Goal: Task Accomplishment & Management: Manage account settings

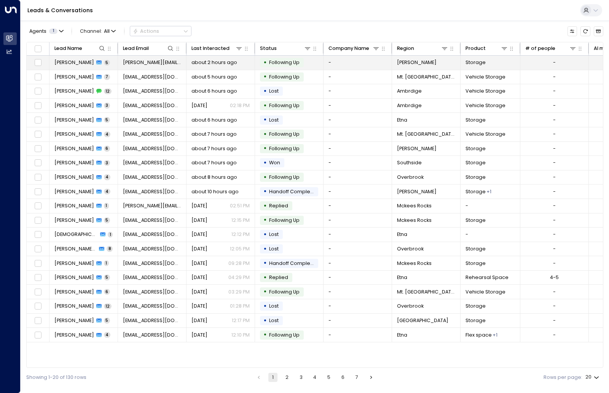
click at [109, 66] on td "[PERSON_NAME] 5" at bounding box center [83, 63] width 69 height 14
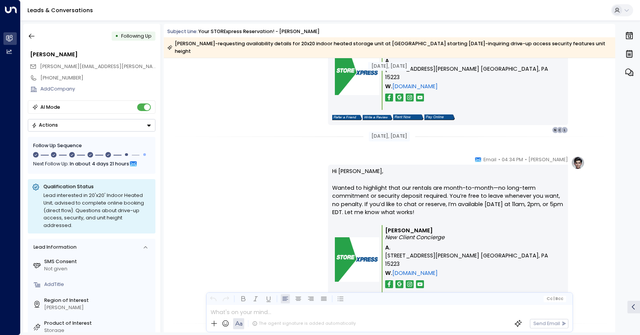
scroll to position [962, 0]
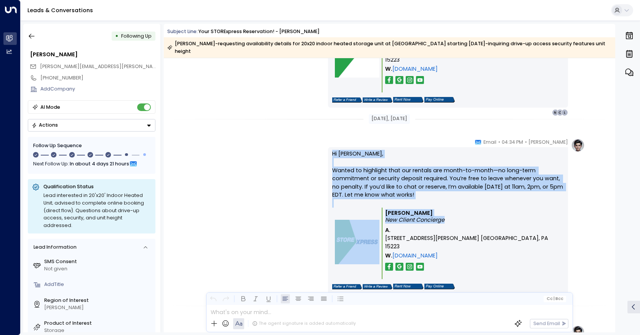
drag, startPoint x: 324, startPoint y: 142, endPoint x: 444, endPoint y: 216, distance: 141.0
click at [444, 216] on div "[PERSON_NAME] • 04:34 PM • Email Hi [PERSON_NAME], Wanted to highlight that our…" at bounding box center [389, 221] width 391 height 165
copy div "Hi [PERSON_NAME], Wanted to highlight that our rentals are month-to-month—no lo…"
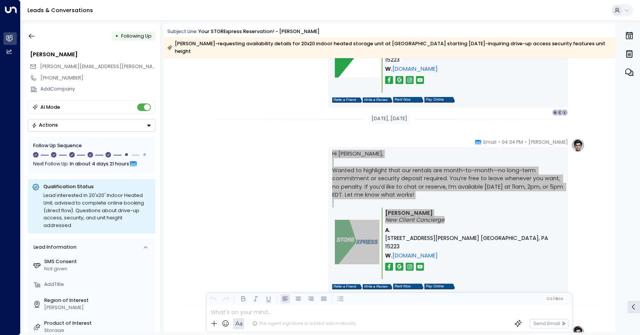
scroll to position [1076, 0]
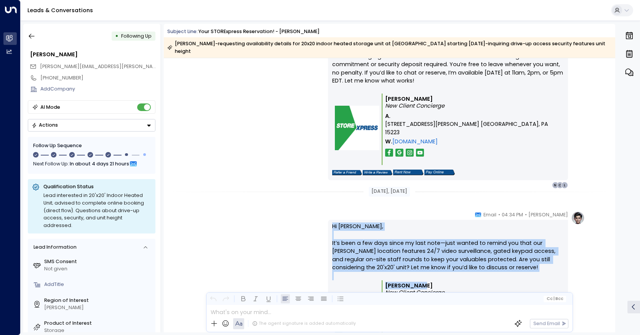
drag, startPoint x: 327, startPoint y: 214, endPoint x: 515, endPoint y: 281, distance: 199.3
click at [515, 281] on div "Hi [PERSON_NAME], It’s been a few days since my last note—just wanted to remind…" at bounding box center [448, 293] width 240 height 147
copy div "Hi [PERSON_NAME], It’s been a few days since my last note—just wanted to remind…"
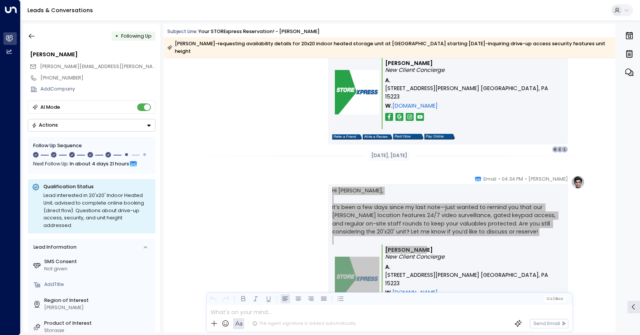
scroll to position [1266, 0]
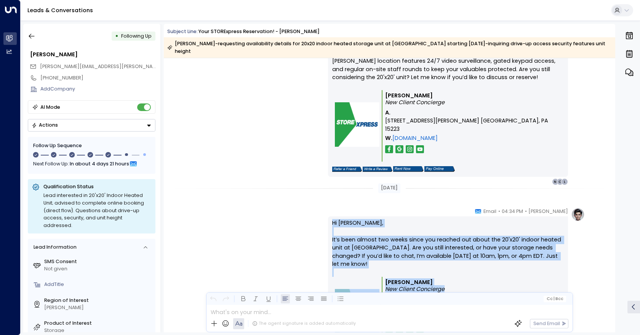
drag, startPoint x: 331, startPoint y: 213, endPoint x: 532, endPoint y: 280, distance: 212.2
click at [532, 280] on div "Hi [PERSON_NAME], It’s been almost two weeks since you reached out about the 20…" at bounding box center [447, 290] width 231 height 142
copy div "Hi [PERSON_NAME], It’s been almost two weeks since you reached out about the 20…"
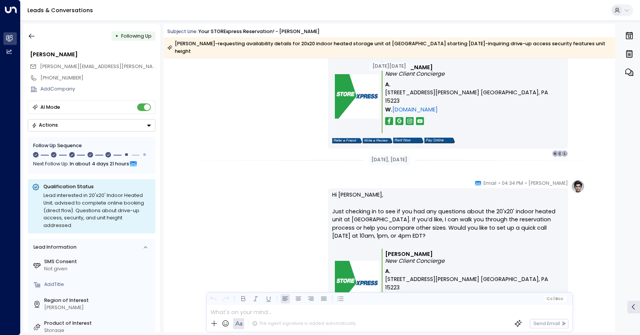
scroll to position [733, 0]
click at [34, 40] on button "button" at bounding box center [32, 36] width 14 height 14
